Goal: Task Accomplishment & Management: Use online tool/utility

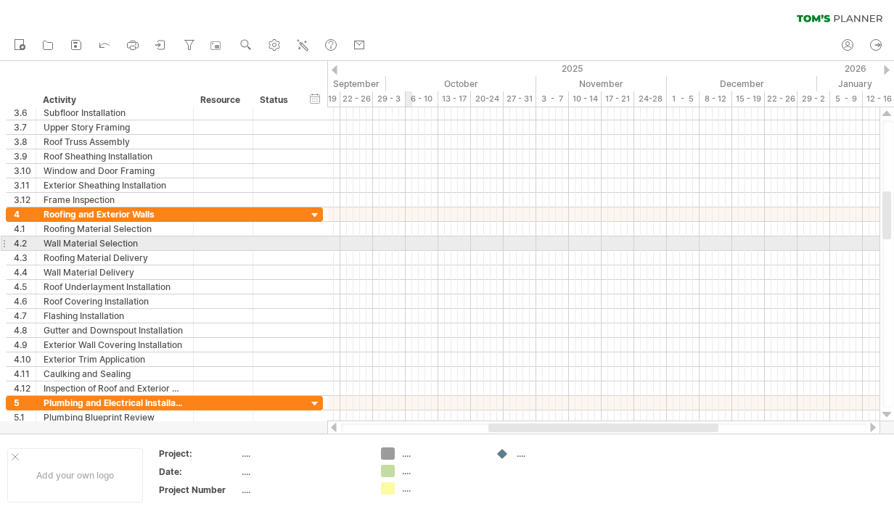
drag, startPoint x: 406, startPoint y: 237, endPoint x: 434, endPoint y: 237, distance: 28.3
click at [434, 237] on div at bounding box center [603, 244] width 552 height 15
drag, startPoint x: 457, startPoint y: 241, endPoint x: 510, endPoint y: 241, distance: 53.0
click at [512, 241] on div at bounding box center [603, 244] width 552 height 15
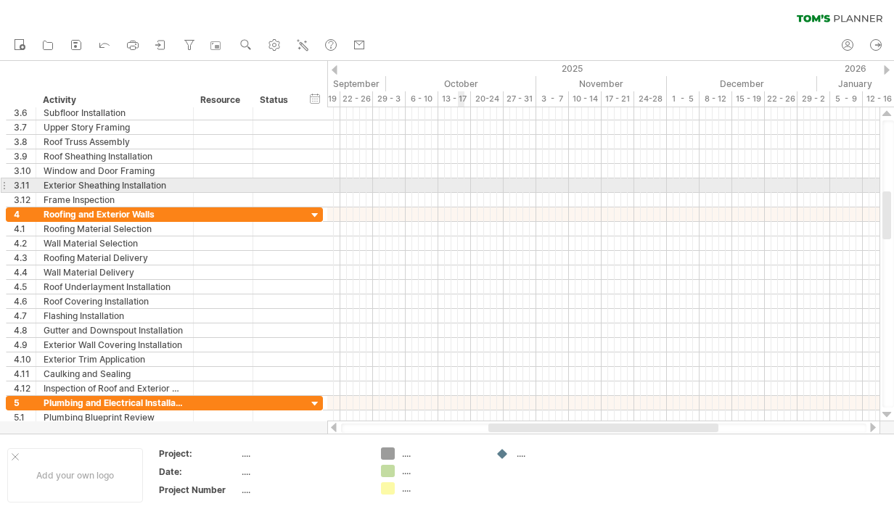
click at [461, 182] on div at bounding box center [603, 185] width 552 height 15
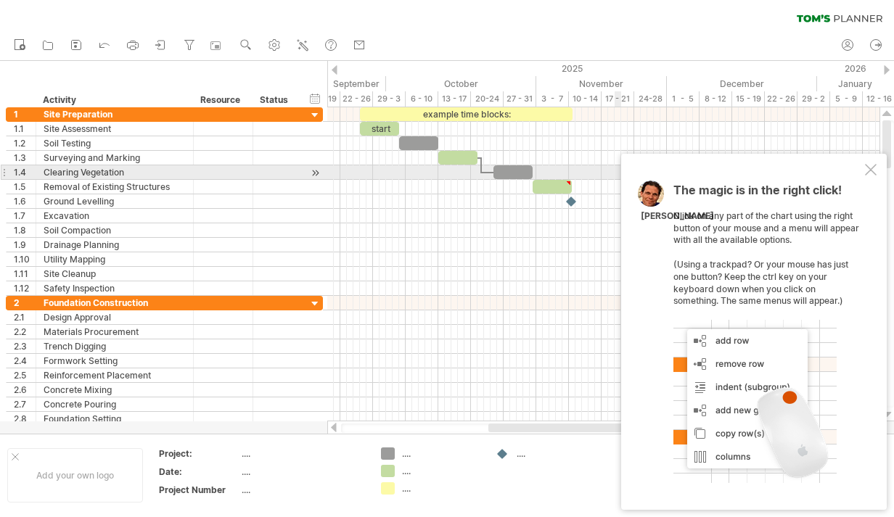
click at [866, 168] on div at bounding box center [871, 170] width 12 height 12
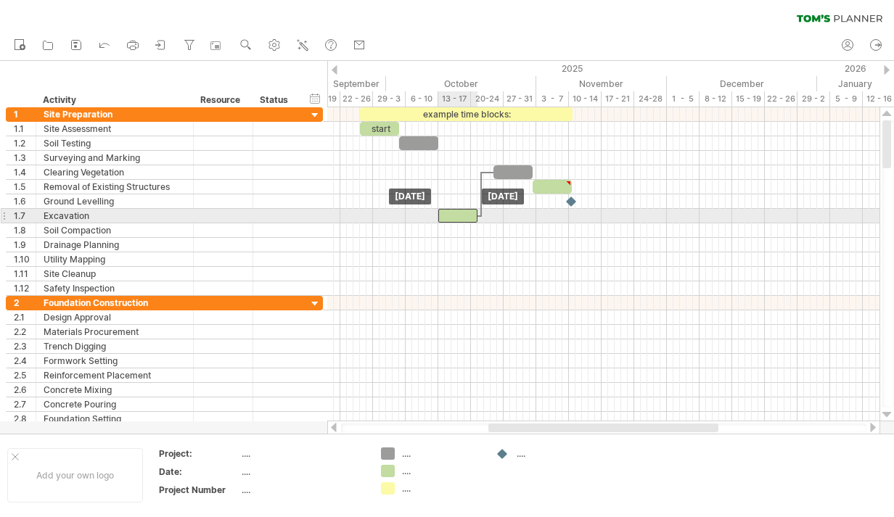
drag, startPoint x: 460, startPoint y: 158, endPoint x: 460, endPoint y: 212, distance: 53.7
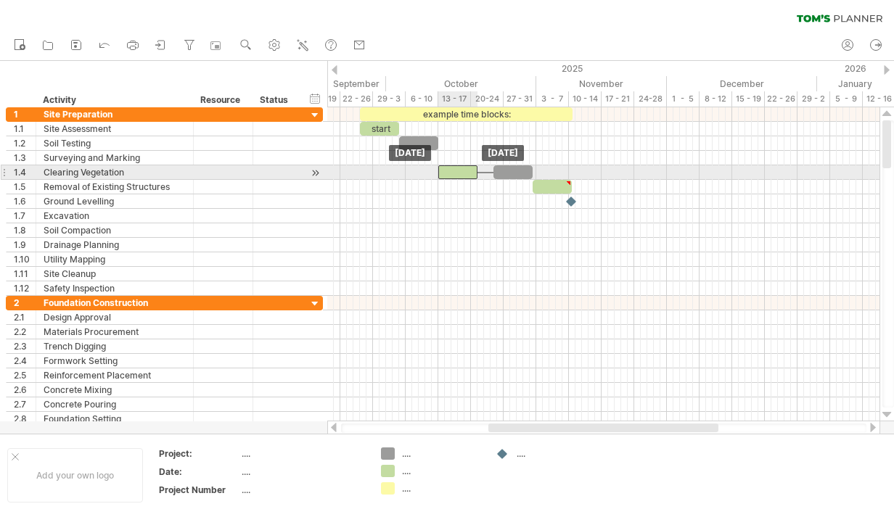
drag, startPoint x: 460, startPoint y: 212, endPoint x: 460, endPoint y: 168, distance: 44.3
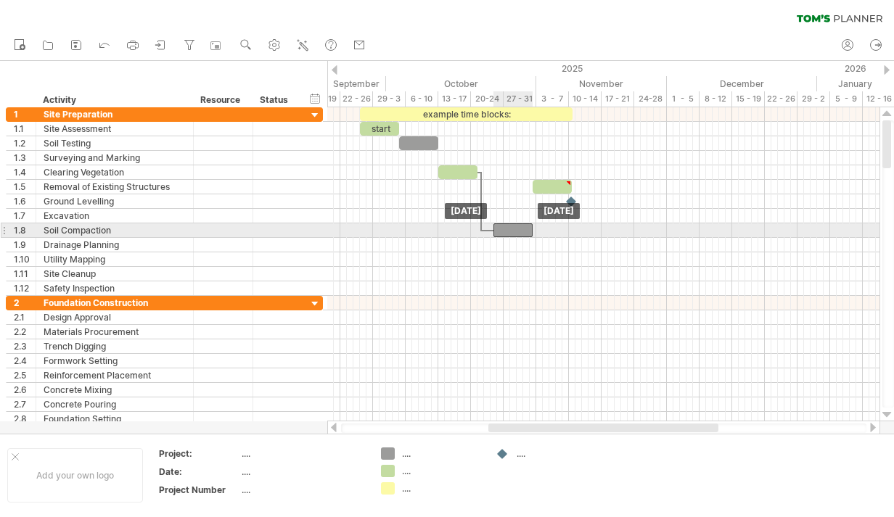
drag, startPoint x: 502, startPoint y: 171, endPoint x: 502, endPoint y: 231, distance: 60.2
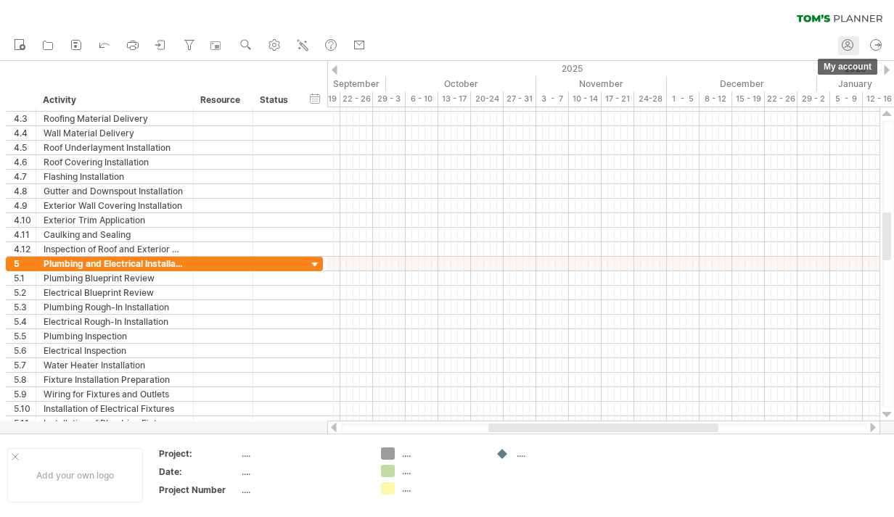
click at [849, 43] on circle at bounding box center [848, 44] width 4 height 4
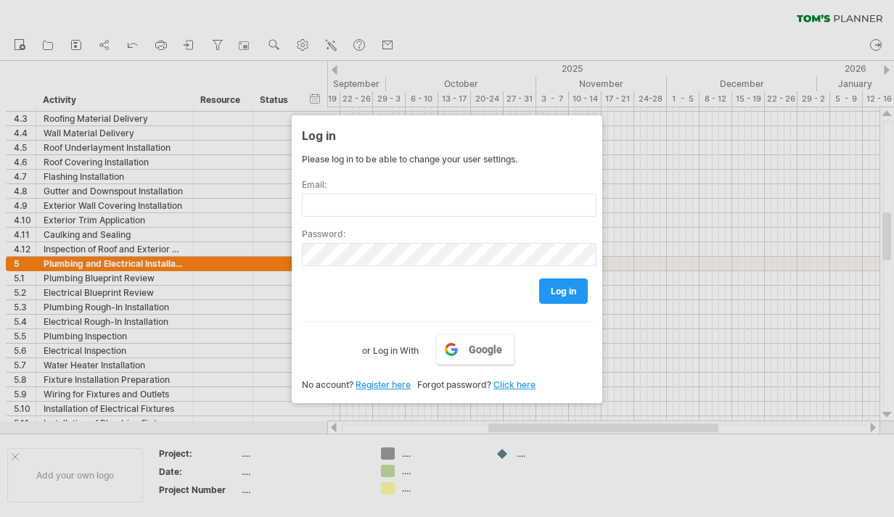
click at [209, 356] on div at bounding box center [447, 258] width 894 height 517
click at [464, 357] on link "Google" at bounding box center [475, 349] width 78 height 30
click at [451, 208] on input "text" at bounding box center [449, 205] width 295 height 23
click at [381, 382] on link "Register here" at bounding box center [383, 384] width 55 height 11
click at [444, 215] on input "**********" at bounding box center [449, 205] width 295 height 23
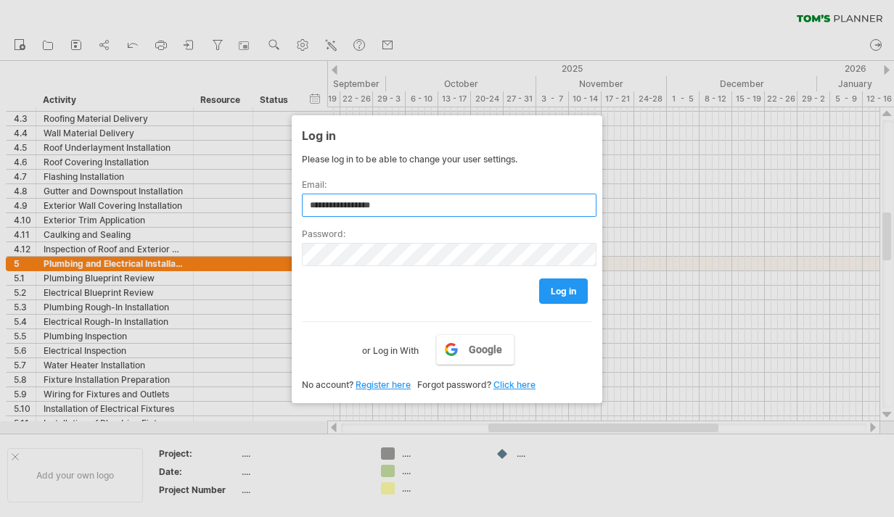
type input "**********"
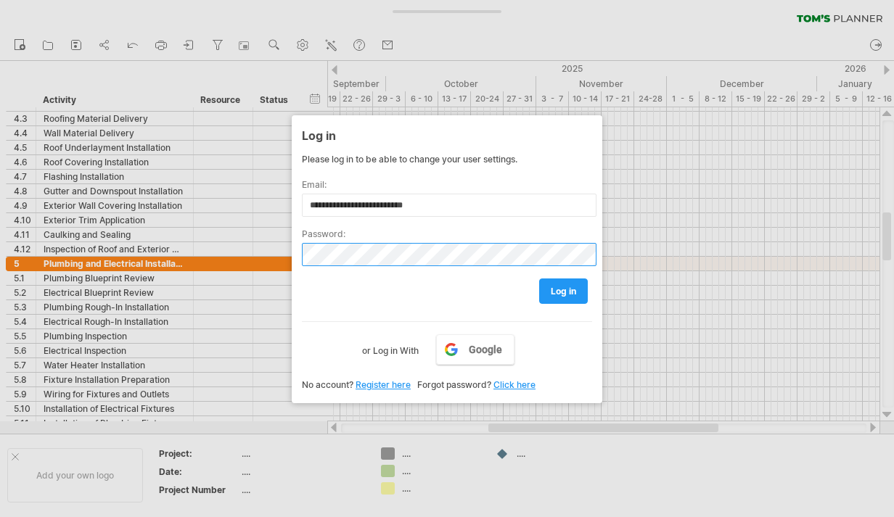
type input "**********"
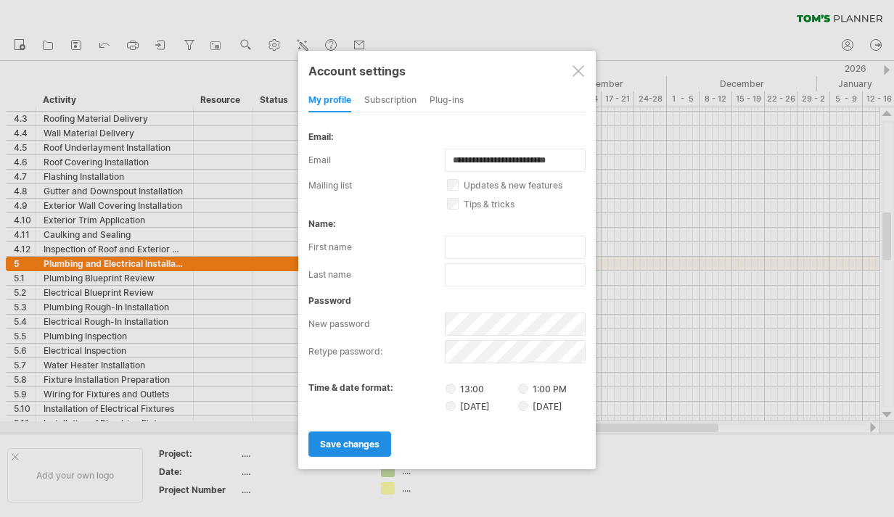
click at [342, 440] on span "save changes" at bounding box center [349, 444] width 59 height 11
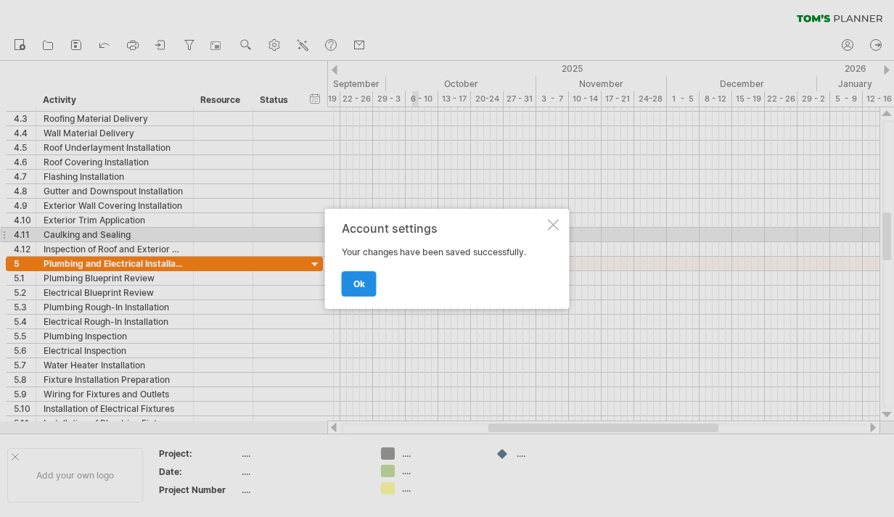
click at [366, 285] on link "ok" at bounding box center [359, 283] width 35 height 25
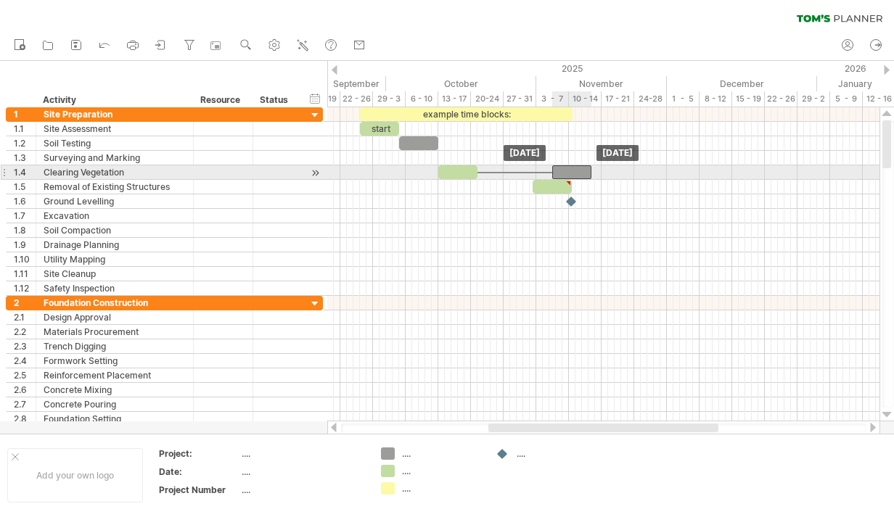
drag, startPoint x: 524, startPoint y: 229, endPoint x: 541, endPoint y: 168, distance: 63.4
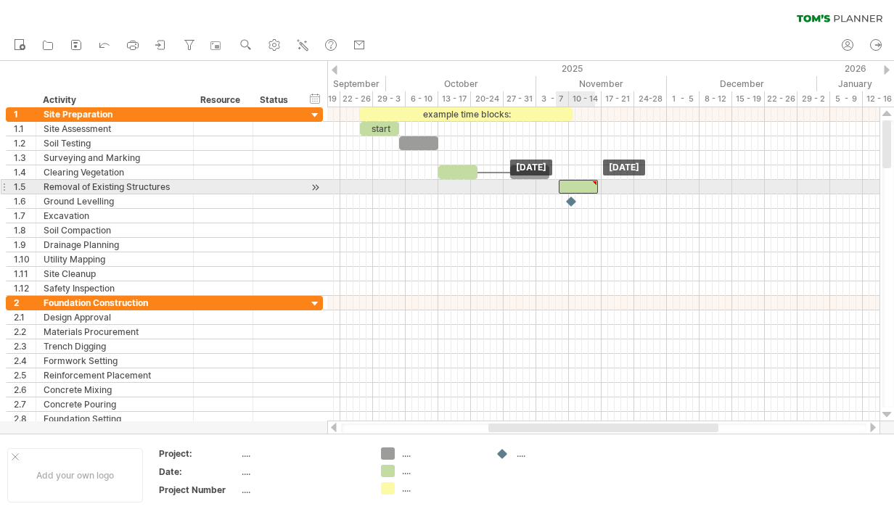
drag, startPoint x: 551, startPoint y: 185, endPoint x: 585, endPoint y: 185, distance: 33.4
click at [585, 185] on div at bounding box center [578, 187] width 39 height 14
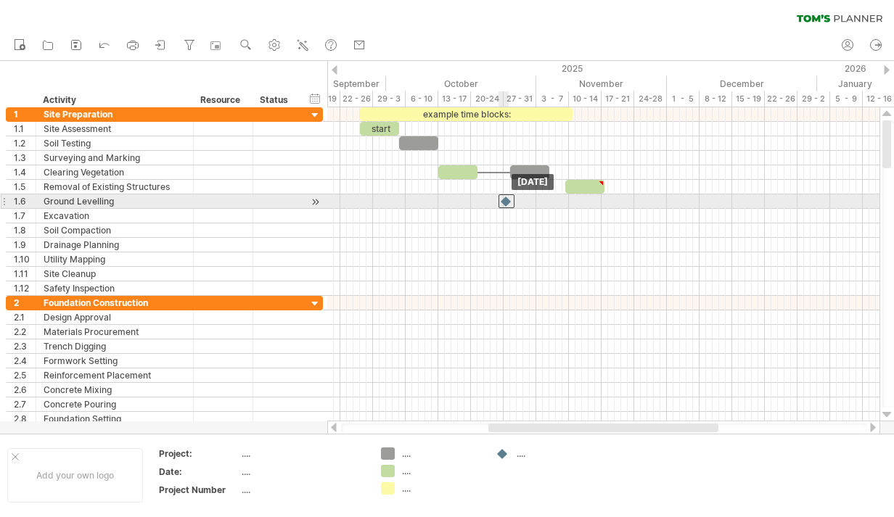
drag, startPoint x: 571, startPoint y: 199, endPoint x: 501, endPoint y: 198, distance: 69.7
click at [501, 198] on div at bounding box center [506, 201] width 16 height 14
drag, startPoint x: 501, startPoint y: 198, endPoint x: 636, endPoint y: 198, distance: 134.2
click at [593, 198] on div at bounding box center [585, 201] width 16 height 14
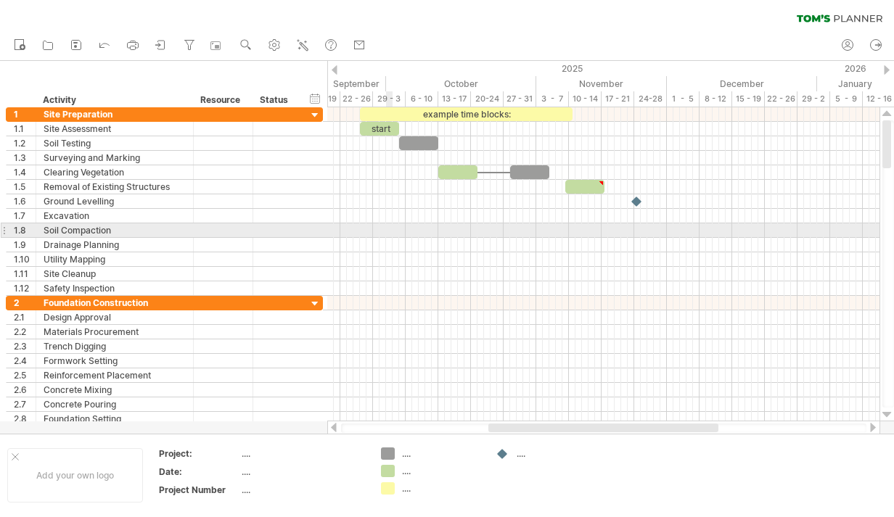
click at [387, 226] on div at bounding box center [603, 230] width 552 height 15
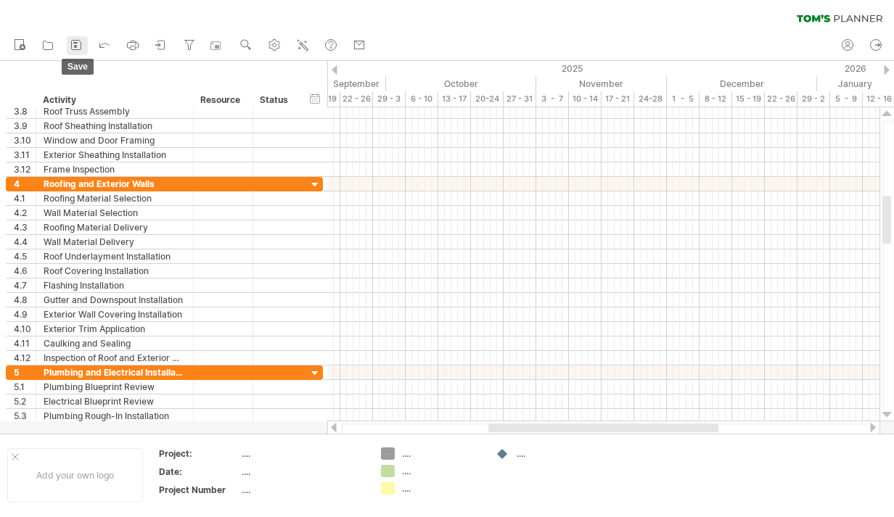
click at [83, 44] on link "save" at bounding box center [77, 45] width 21 height 19
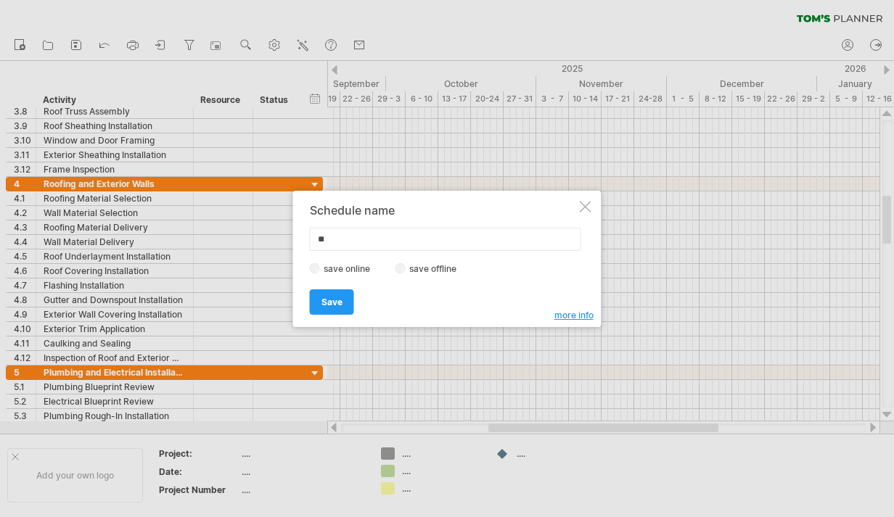
type input "*"
type input "*******"
click at [340, 303] on span "Save" at bounding box center [331, 302] width 21 height 11
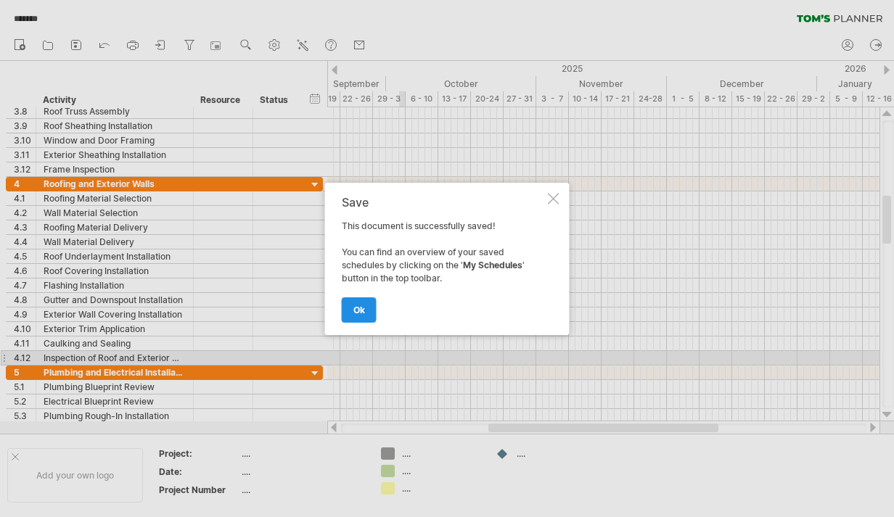
click at [357, 310] on span "ok" at bounding box center [359, 310] width 12 height 11
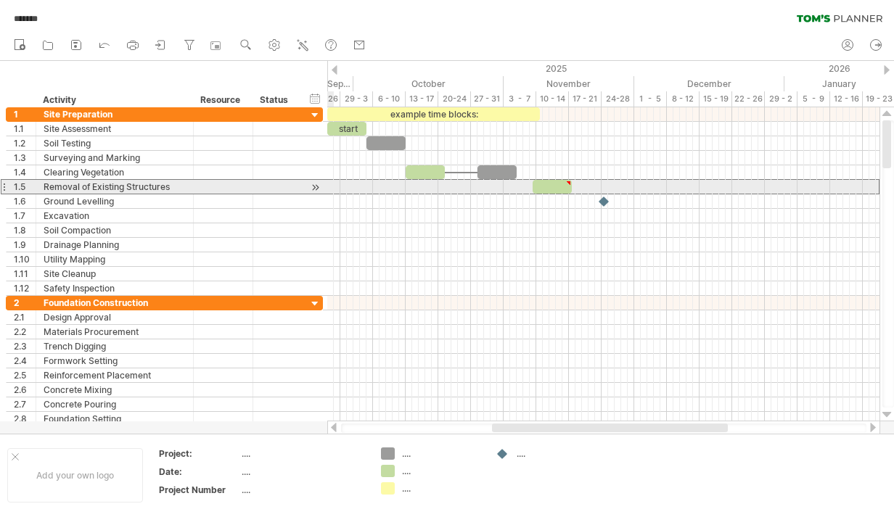
click at [5, 184] on div at bounding box center [4, 186] width 6 height 15
click at [136, 188] on div "Removal of Existing Structures" at bounding box center [115, 187] width 142 height 14
click at [89, 180] on input "**********" at bounding box center [115, 187] width 142 height 14
click at [23, 186] on div "1.5" at bounding box center [25, 187] width 22 height 14
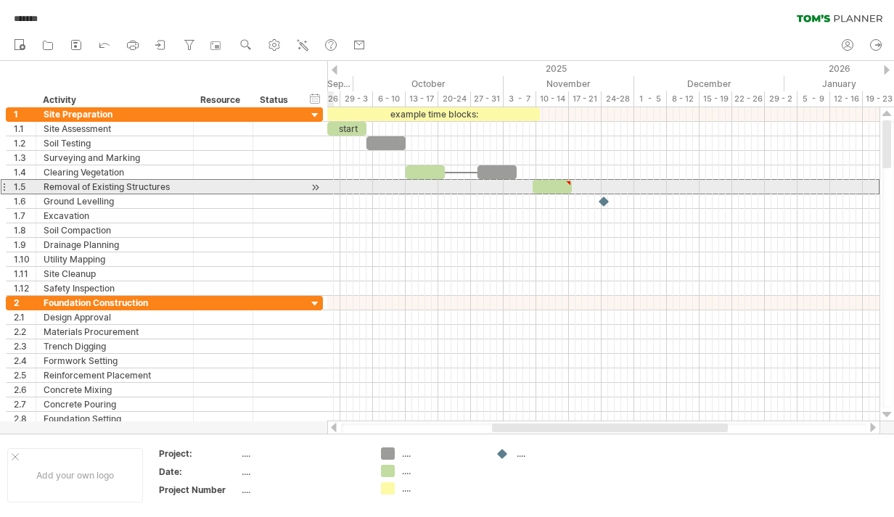
click at [2, 187] on div at bounding box center [4, 186] width 6 height 15
click at [4, 187] on div at bounding box center [4, 186] width 6 height 15
click at [4, 186] on div at bounding box center [4, 186] width 6 height 15
click at [8, 186] on div "1.5" at bounding box center [22, 187] width 30 height 14
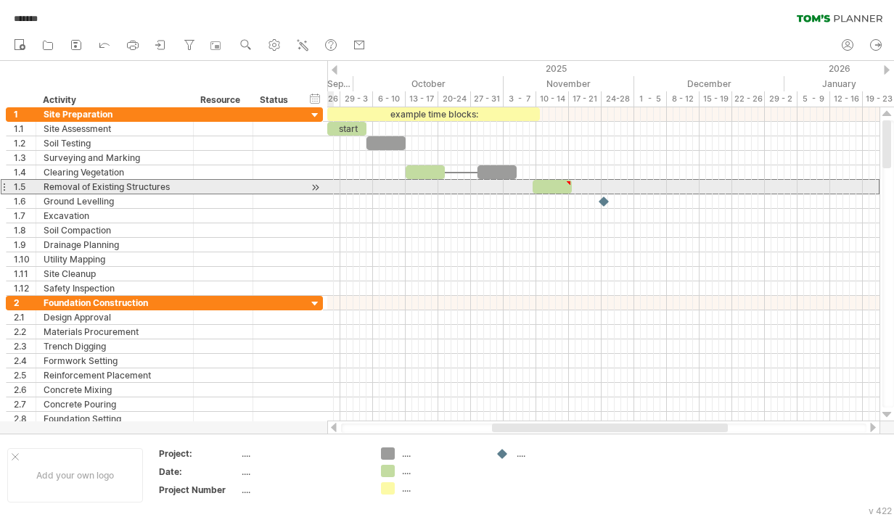
click at [5, 186] on div at bounding box center [4, 186] width 6 height 15
click at [67, 185] on div "Removal of Existing Structures" at bounding box center [115, 187] width 142 height 14
click at [316, 187] on div at bounding box center [315, 187] width 14 height 15
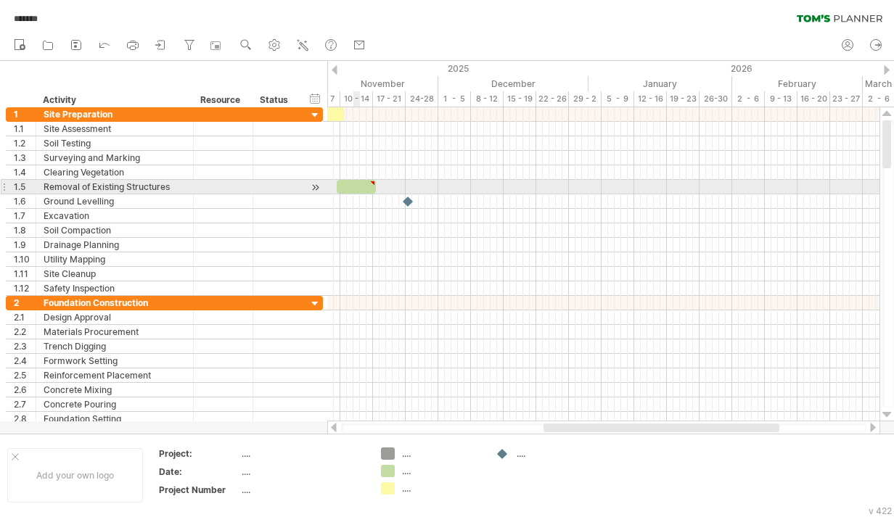
click at [355, 189] on div at bounding box center [356, 187] width 39 height 14
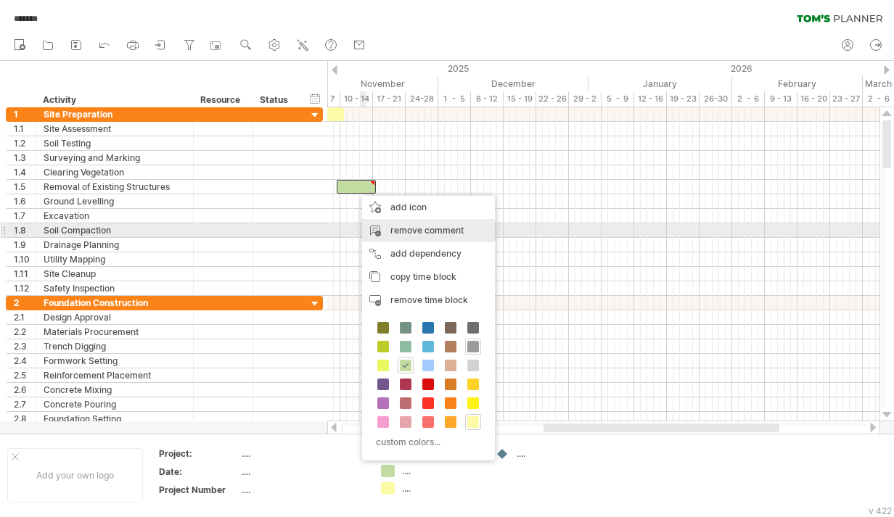
click at [388, 225] on div "remove comment" at bounding box center [428, 230] width 133 height 23
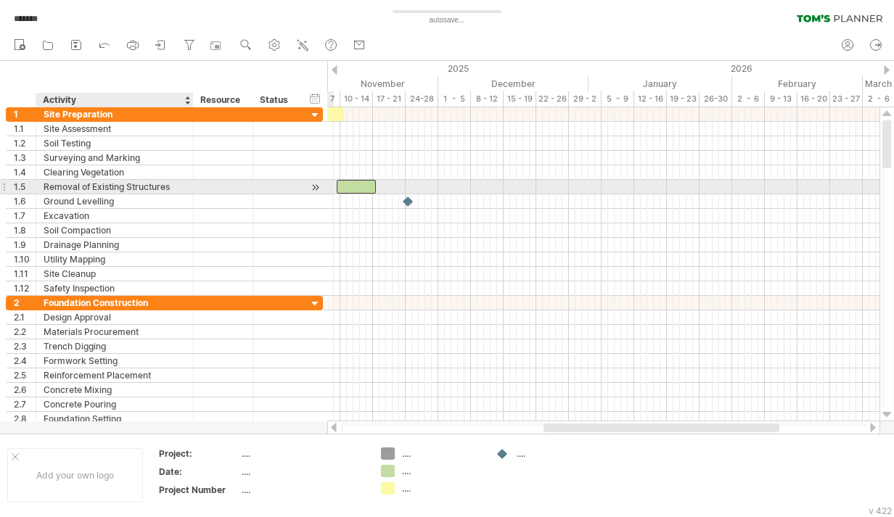
click at [171, 189] on div "Removal of Existing Structures" at bounding box center [115, 187] width 142 height 14
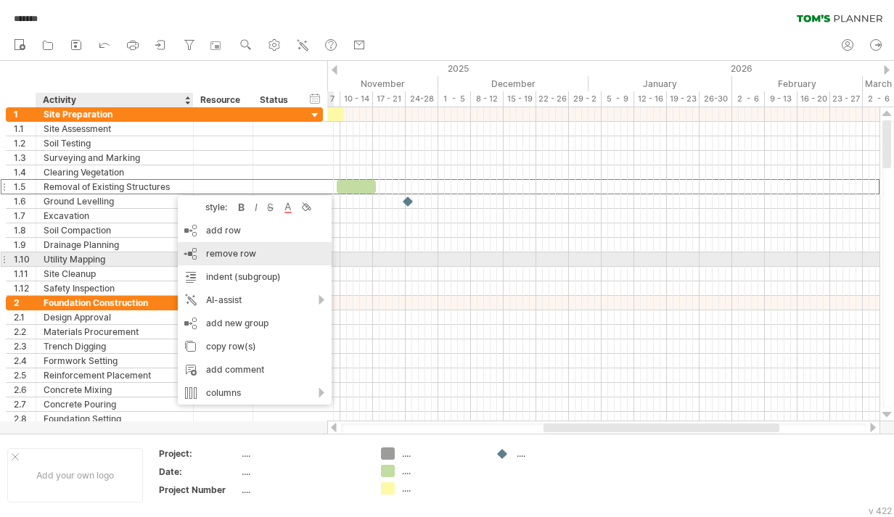
click at [252, 255] on span "remove row" at bounding box center [231, 253] width 50 height 11
